Goal: Find specific page/section: Find specific page/section

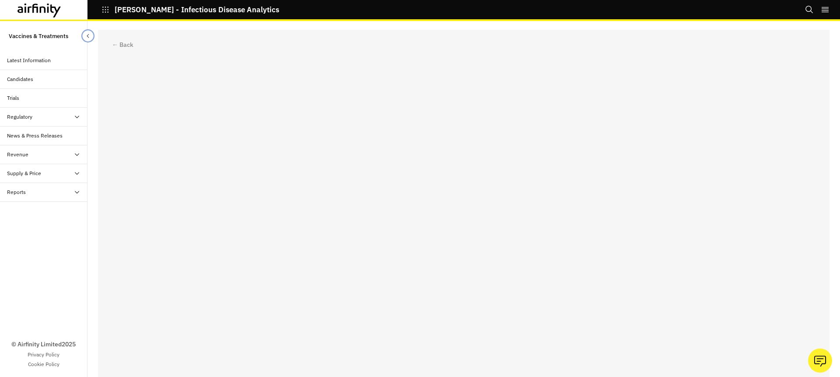
click at [89, 37] on icon "Close Sidebar" at bounding box center [88, 36] width 6 height 6
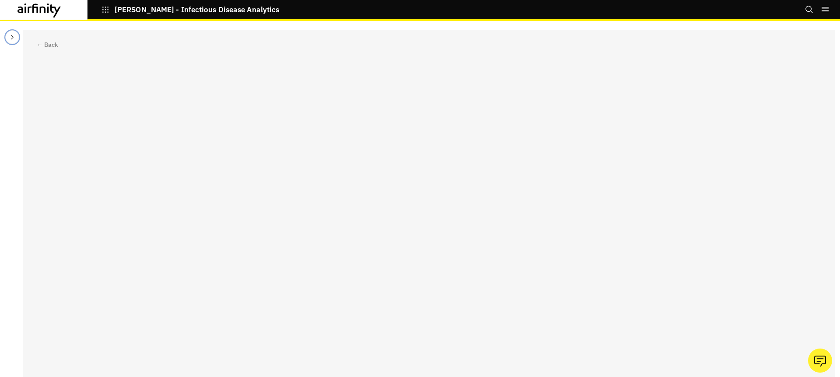
click at [12, 37] on icon "Close Sidebar" at bounding box center [12, 37] width 7 height 7
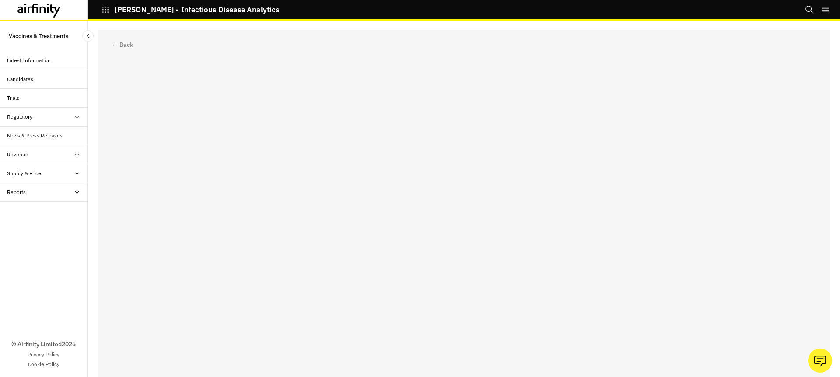
click at [53, 114] on div "Regulatory" at bounding box center [47, 117] width 80 height 8
click at [58, 149] on div "Revenue" at bounding box center [43, 154] width 87 height 19
click at [66, 156] on div "Revenue" at bounding box center [47, 154] width 80 height 8
click at [66, 174] on div "Supply & Price" at bounding box center [47, 173] width 80 height 8
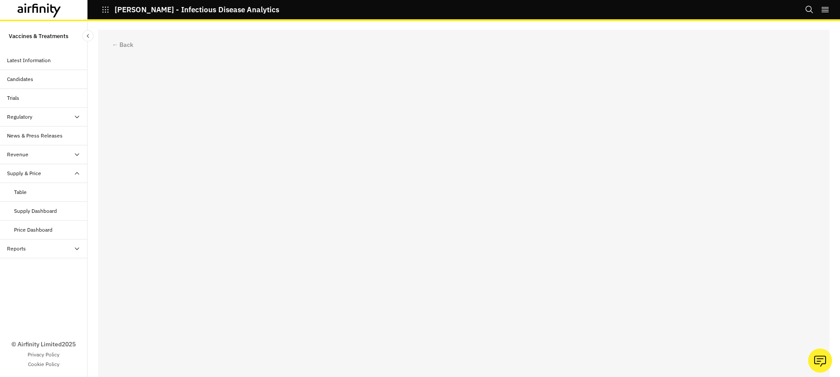
click at [66, 174] on div "Supply & Price" at bounding box center [47, 173] width 80 height 8
click at [66, 195] on div "Reports" at bounding box center [47, 192] width 80 height 8
click at [67, 194] on div "Reports" at bounding box center [47, 192] width 80 height 8
